Goal: Transaction & Acquisition: Book appointment/travel/reservation

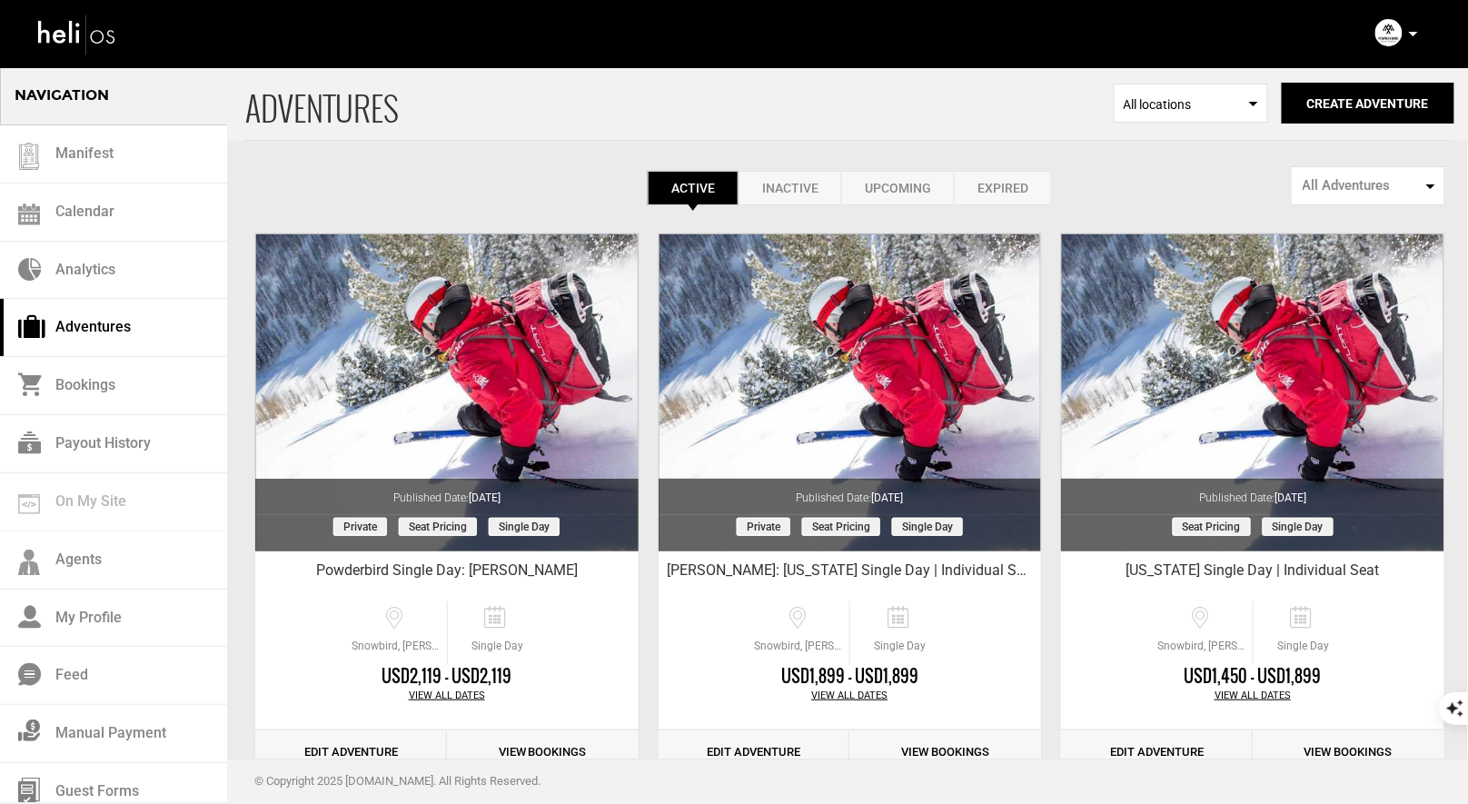
click at [1413, 36] on p at bounding box center [1412, 34] width 11 height 21
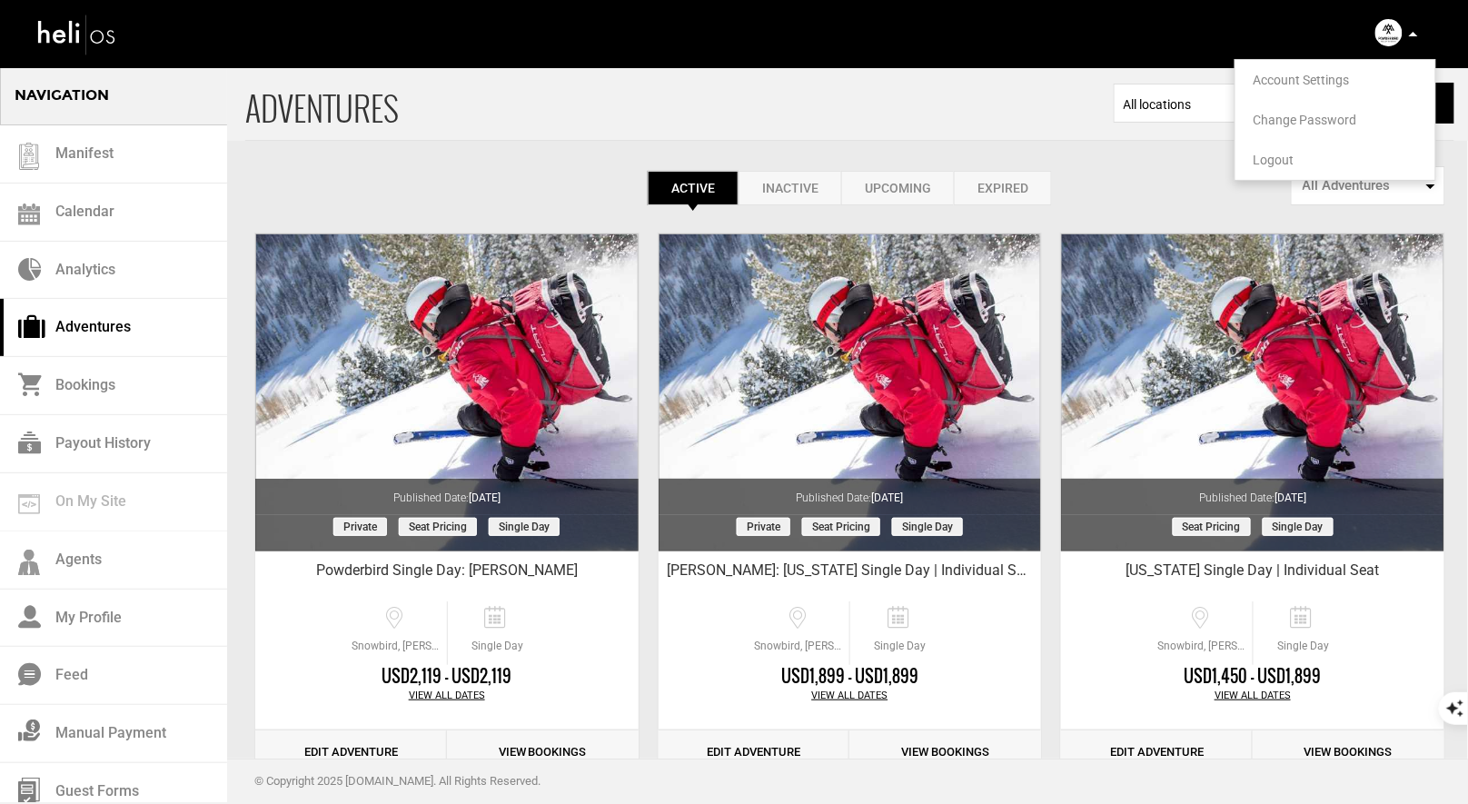
click at [1269, 158] on span "Logout" at bounding box center [1273, 160] width 41 height 15
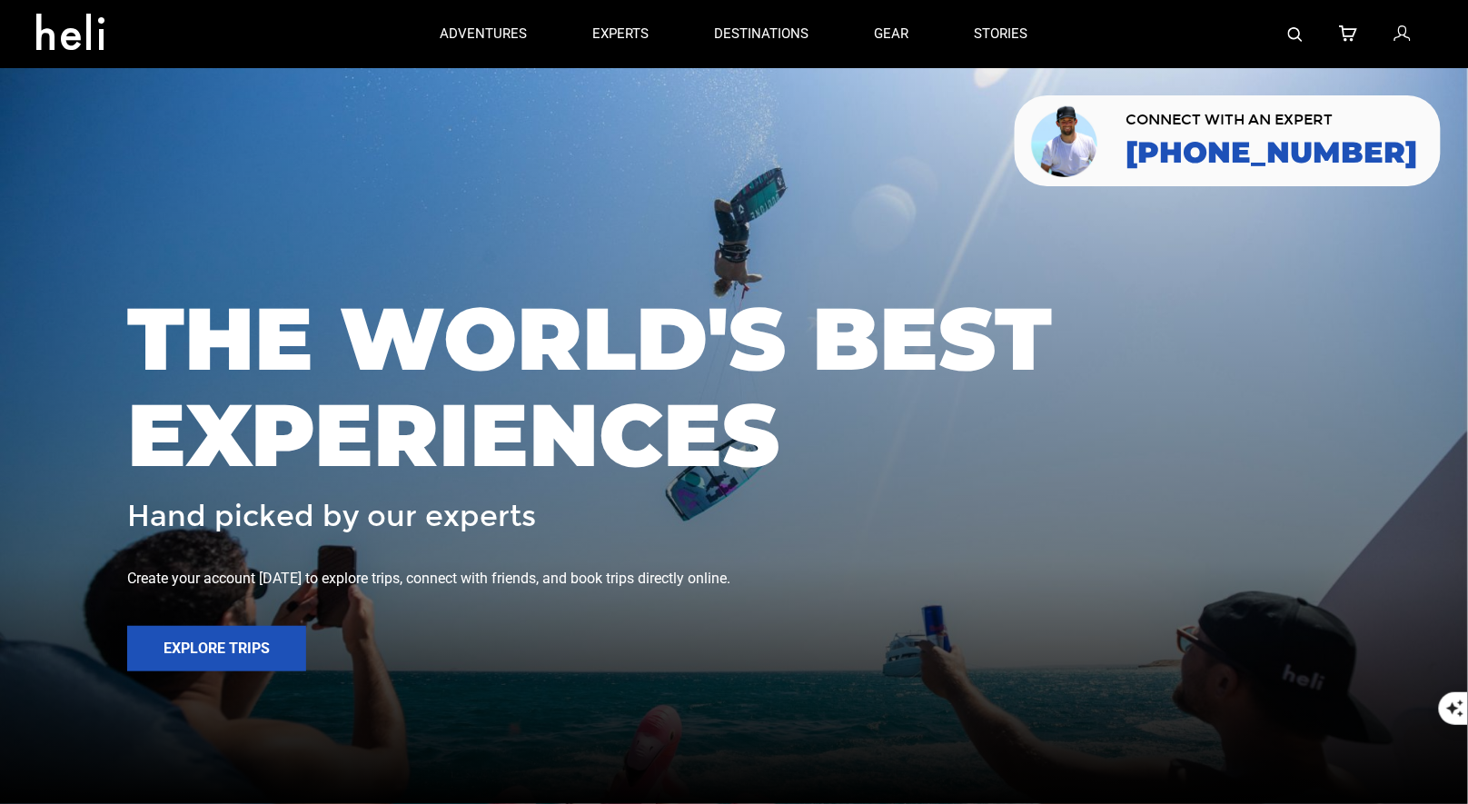
click at [1293, 40] on img at bounding box center [1295, 34] width 15 height 15
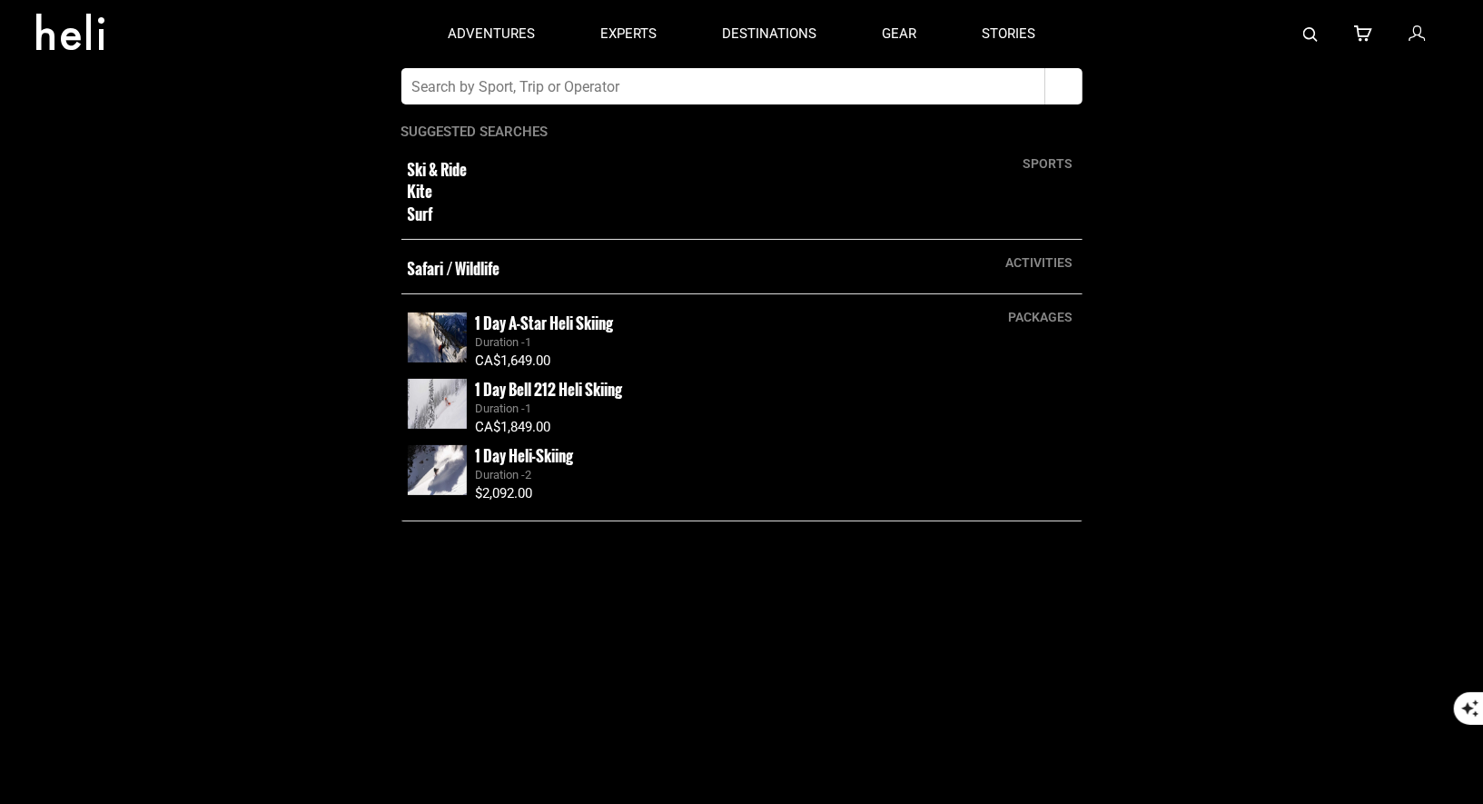
click at [824, 85] on input "text" at bounding box center [723, 86] width 644 height 36
type input "Northern Escape heli"
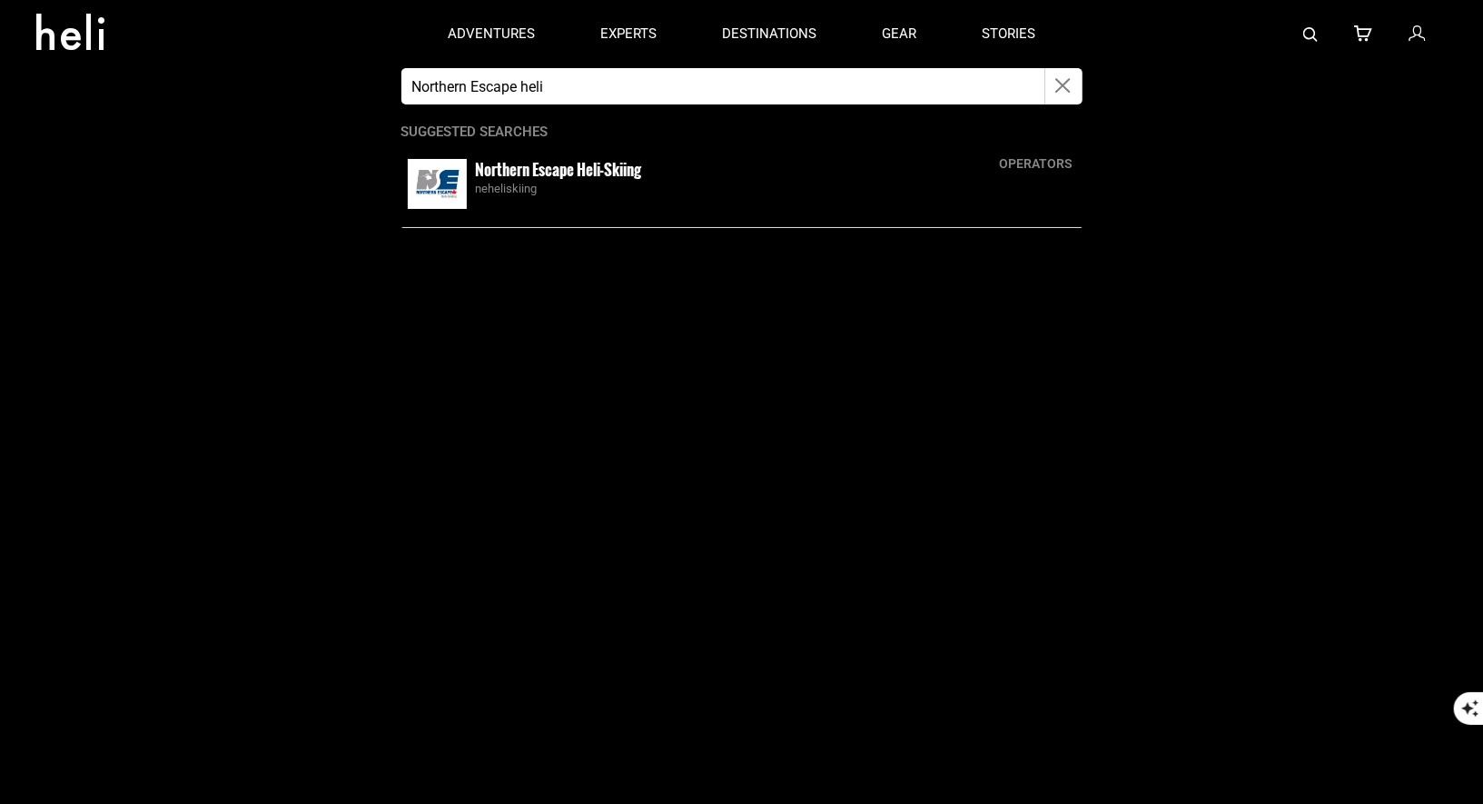
click at [452, 180] on img at bounding box center [437, 184] width 59 height 50
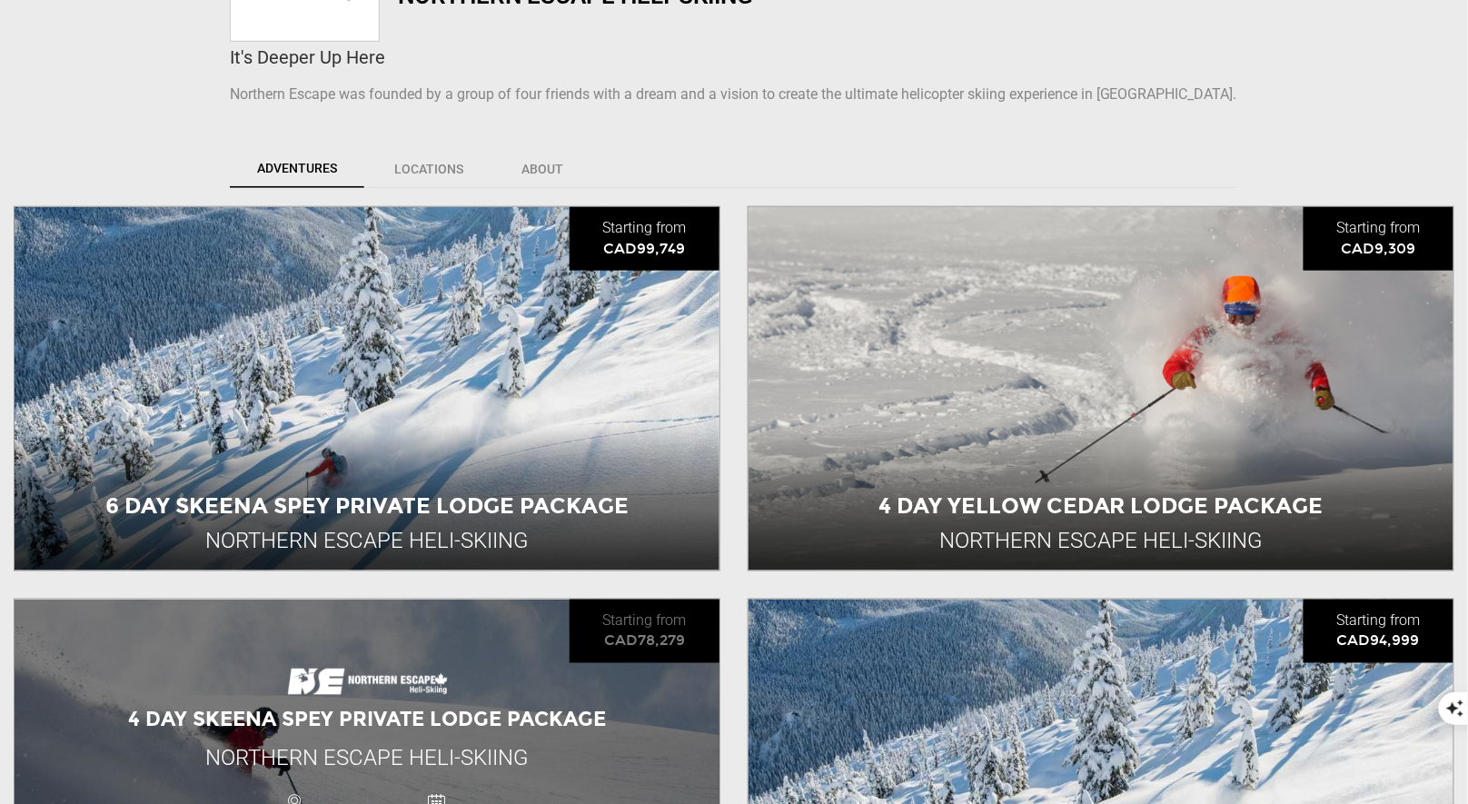
scroll to position [1197, 0]
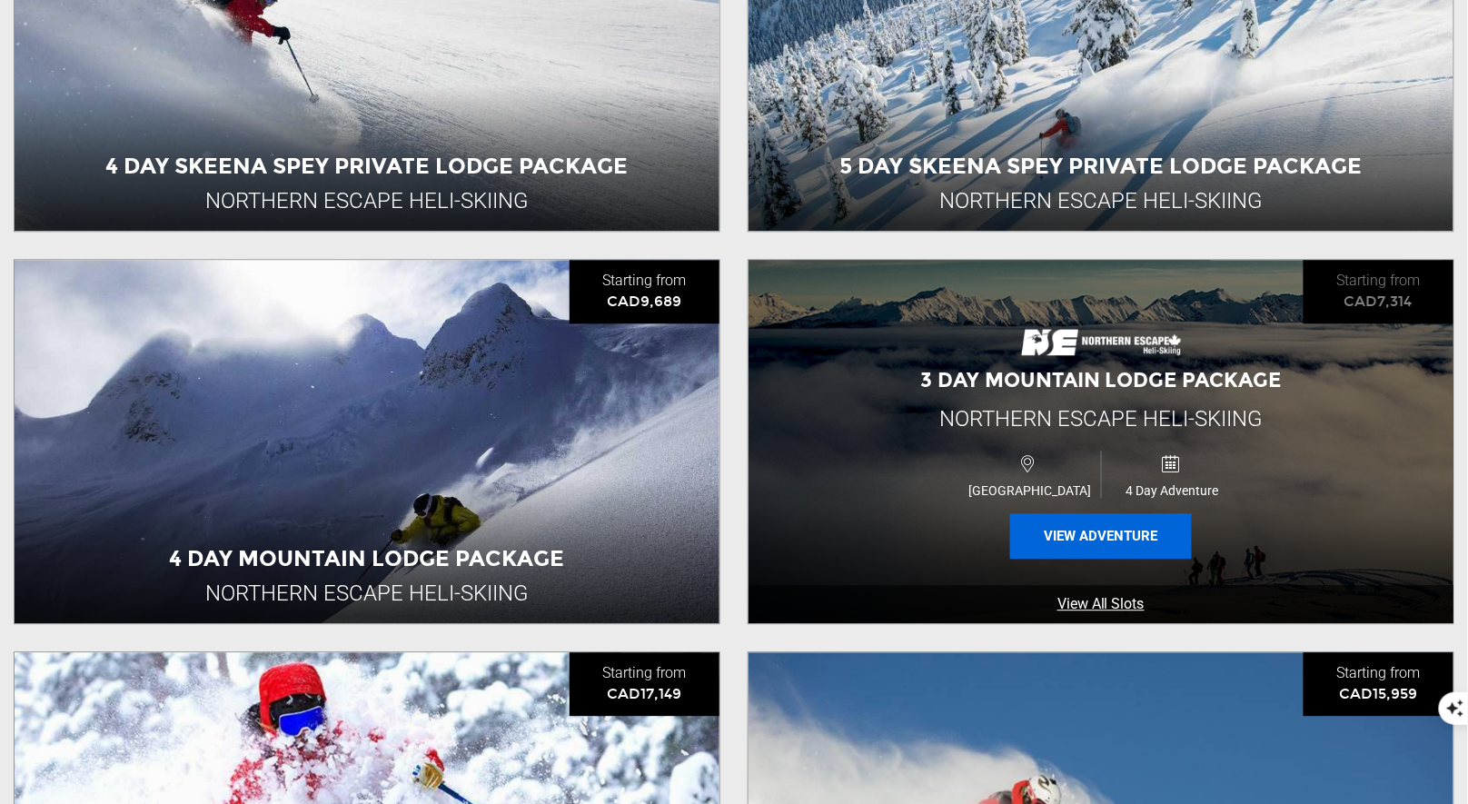
click at [1047, 538] on button "View Adventure" at bounding box center [1101, 535] width 182 height 45
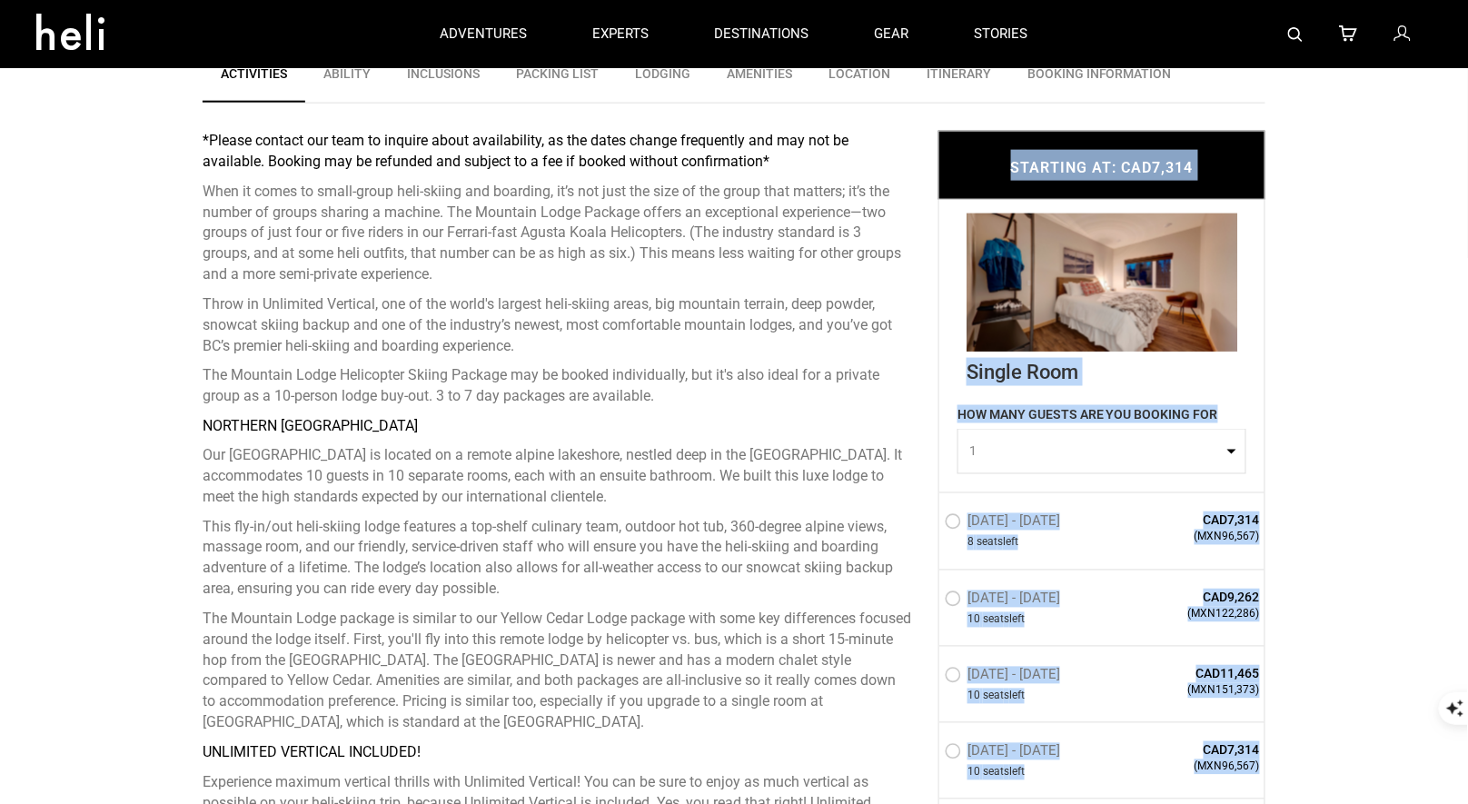
scroll to position [609, 0]
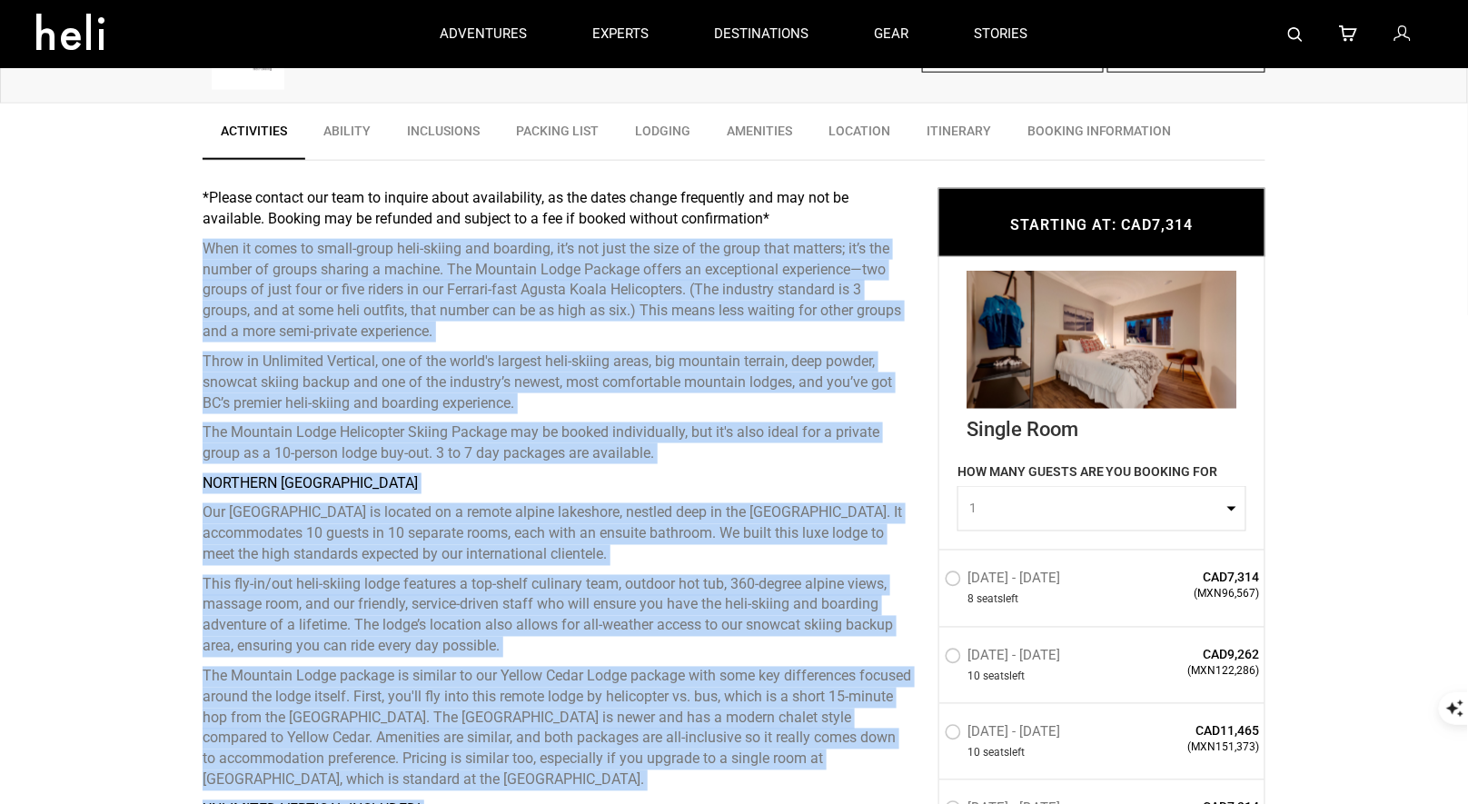
drag, startPoint x: 559, startPoint y: 687, endPoint x: 191, endPoint y: 239, distance: 579.5
copy div "Lore ip dolor si ametc-adipi elit-seddoe tem incididu, ut’l etd magn ali enim a…"
